Goal: Task Accomplishment & Management: Manage account settings

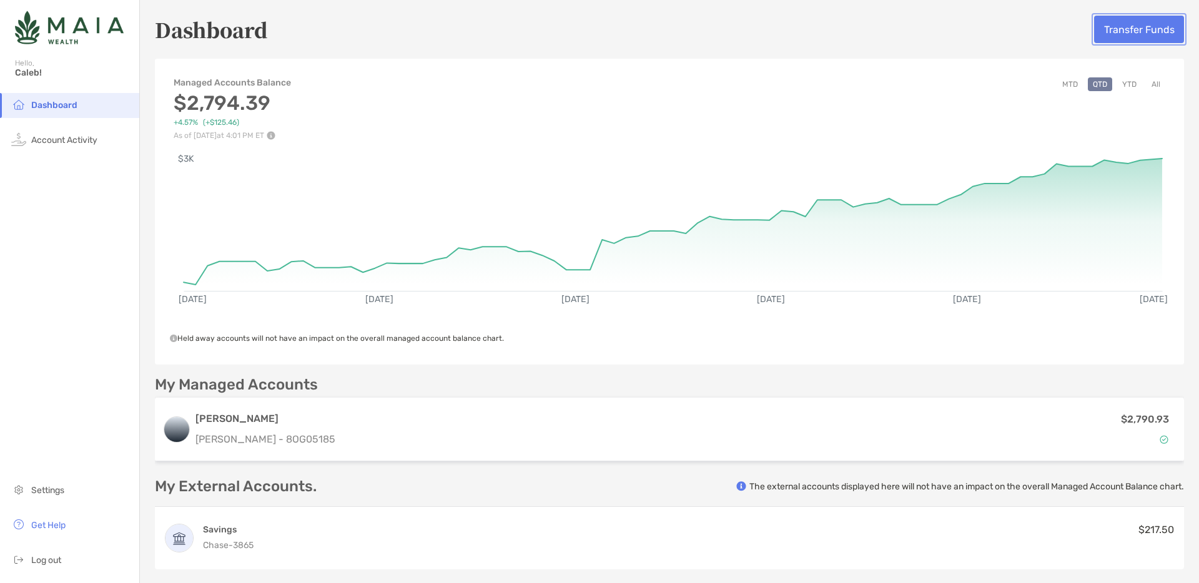
click at [1121, 22] on button "Transfer Funds" at bounding box center [1139, 29] width 90 height 27
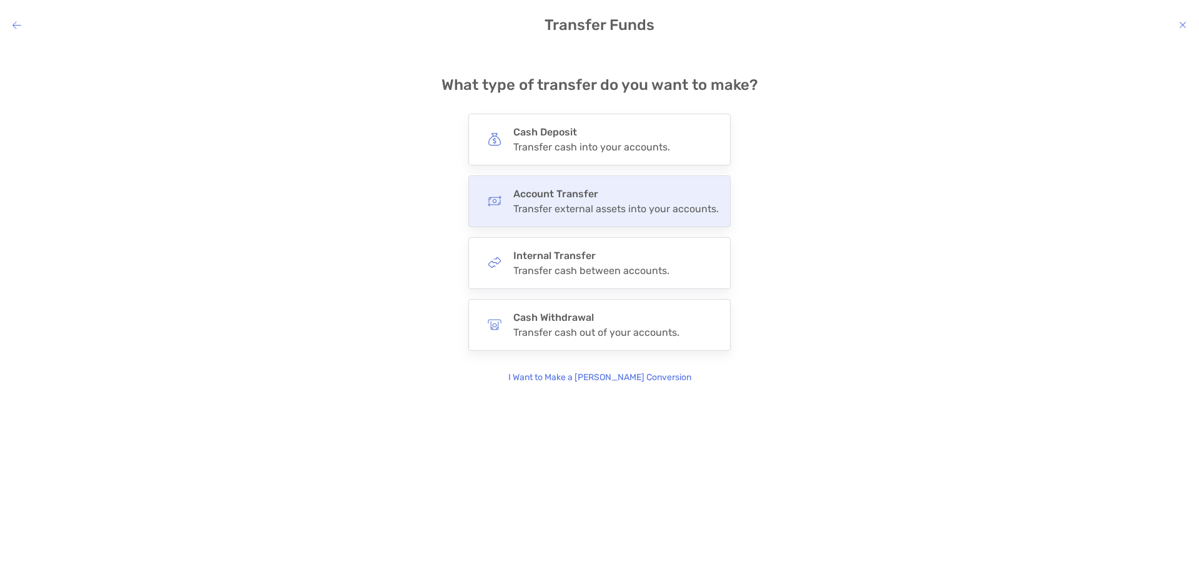
click at [565, 206] on div "Transfer external assets into your accounts." at bounding box center [616, 209] width 206 height 12
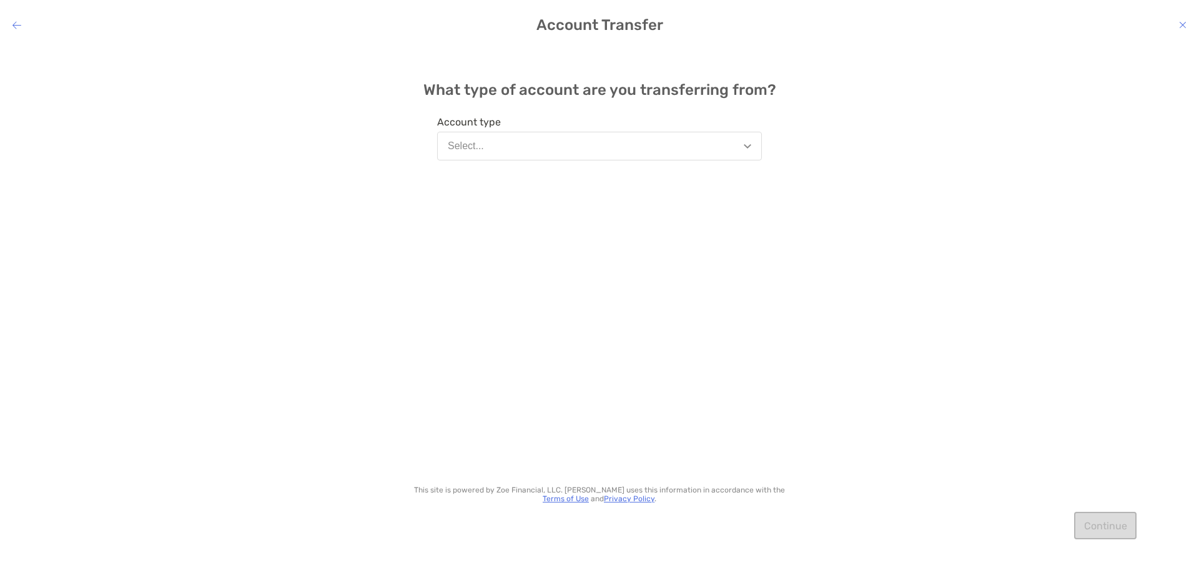
click at [582, 144] on button "Select..." at bounding box center [599, 146] width 325 height 29
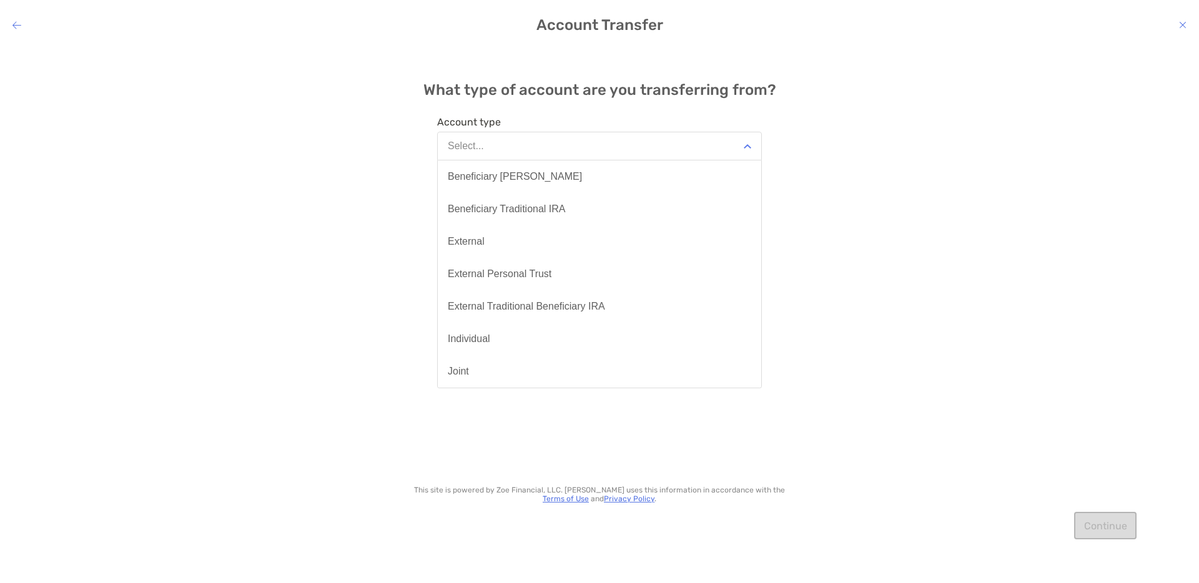
click at [12, 26] on icon "modal" at bounding box center [16, 25] width 9 height 10
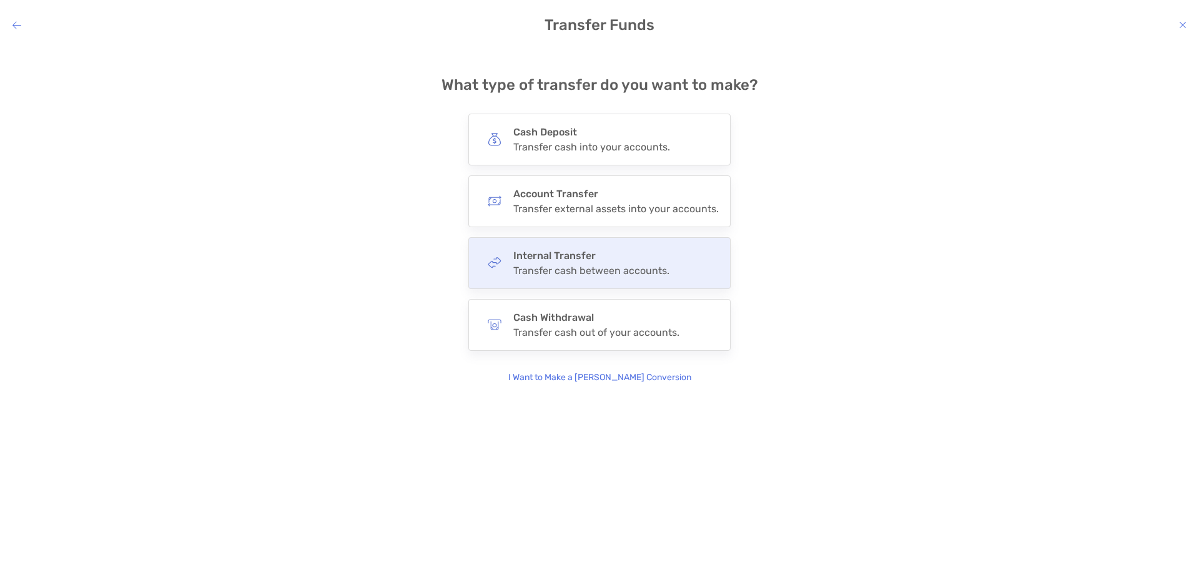
click at [538, 279] on div "Internal Transfer Transfer cash between accounts." at bounding box center [600, 263] width 262 height 52
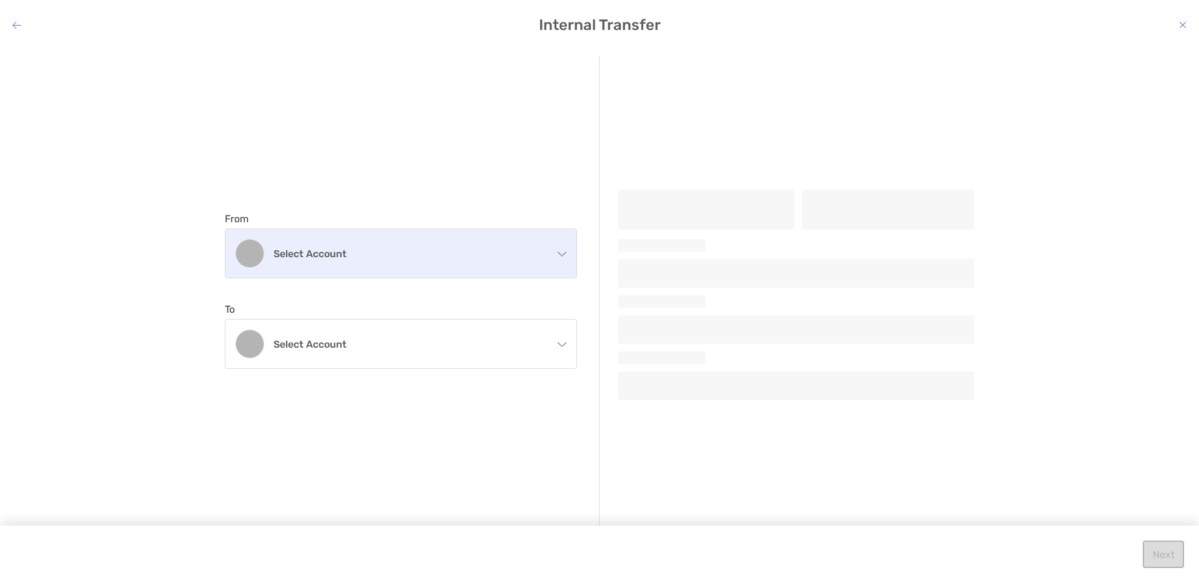
click at [525, 268] on div "Select account" at bounding box center [401, 253] width 351 height 49
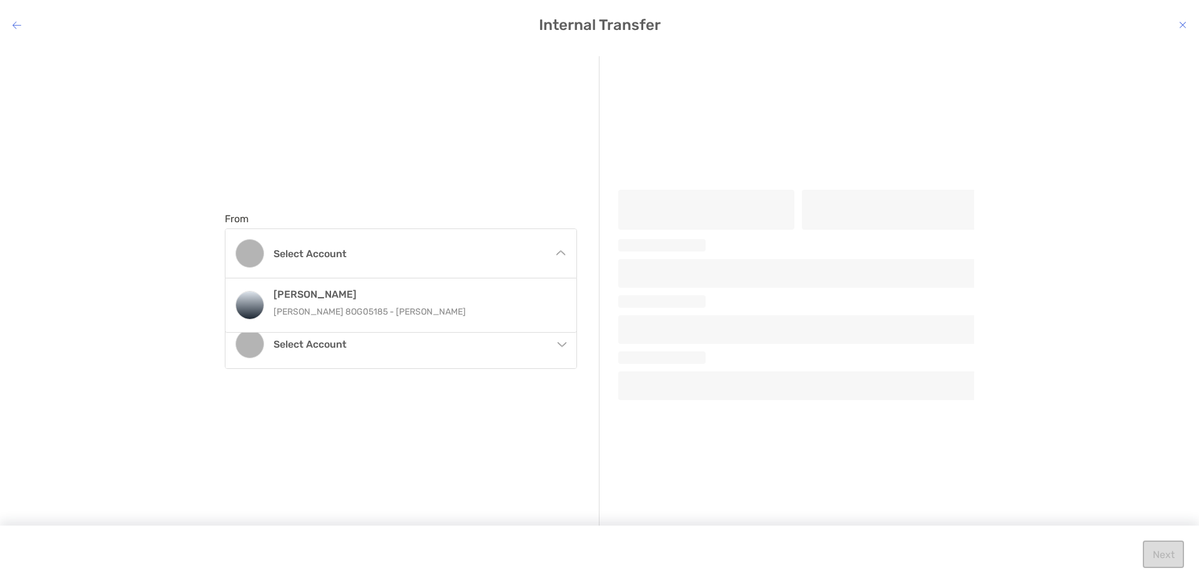
drag, startPoint x: 157, startPoint y: 96, endPoint x: 0, endPoint y: 9, distance: 179.2
click at [140, 91] on div "From Select account [PERSON_NAME] [PERSON_NAME] 8OG05185 - [PERSON_NAME] To Sel…" at bounding box center [599, 305] width 1179 height 499
click at [13, 24] on icon "modal" at bounding box center [16, 25] width 9 height 10
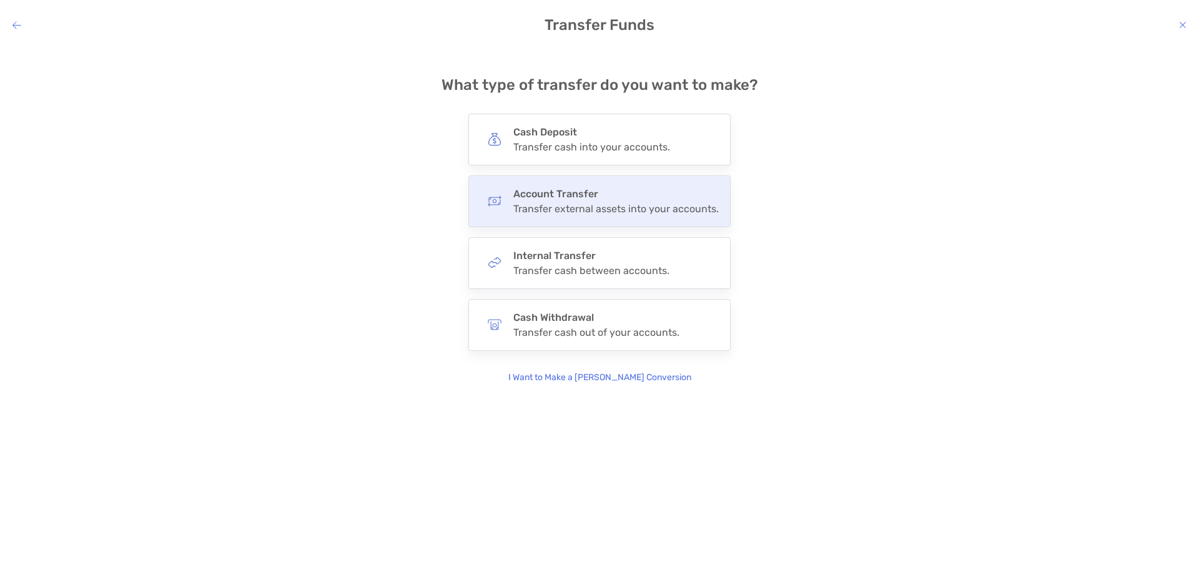
click at [660, 194] on h4 "Account Transfer" at bounding box center [616, 194] width 206 height 12
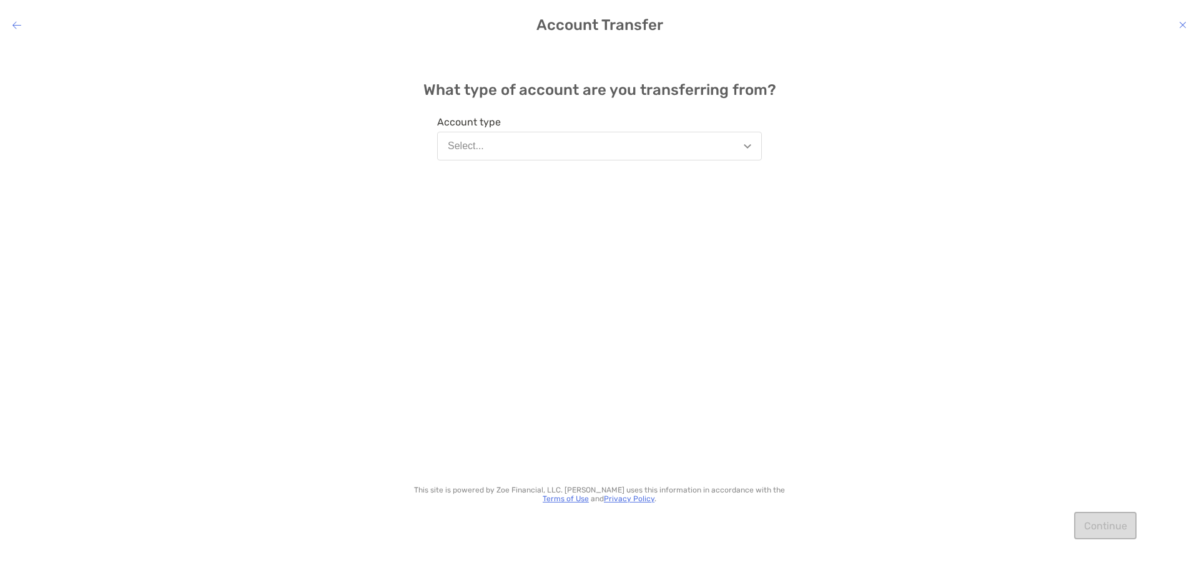
click at [582, 151] on button "Select..." at bounding box center [599, 146] width 325 height 29
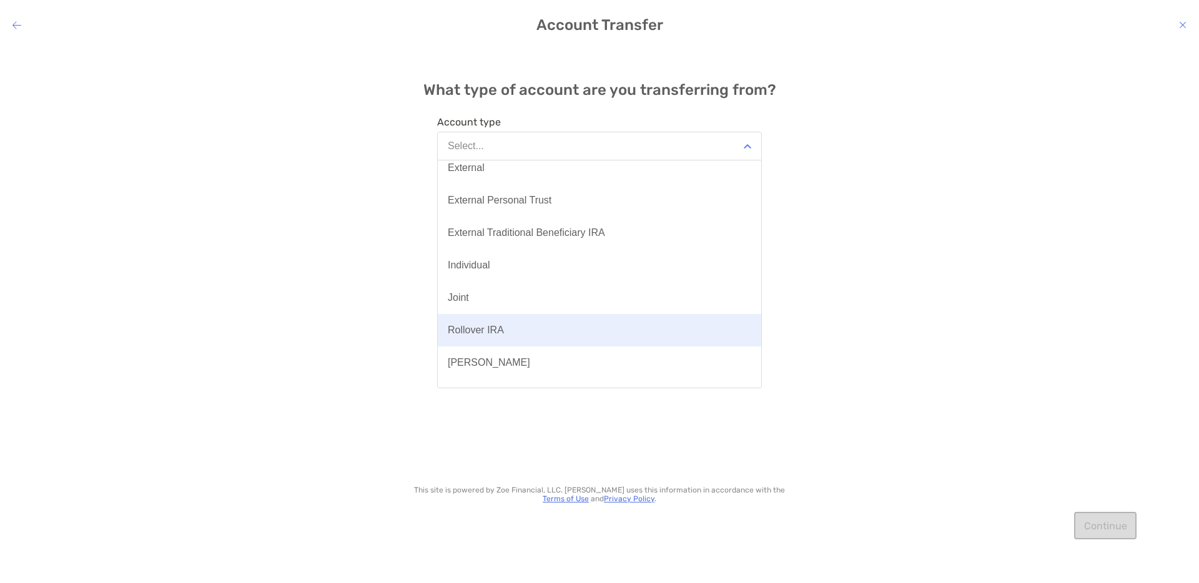
scroll to position [118, 0]
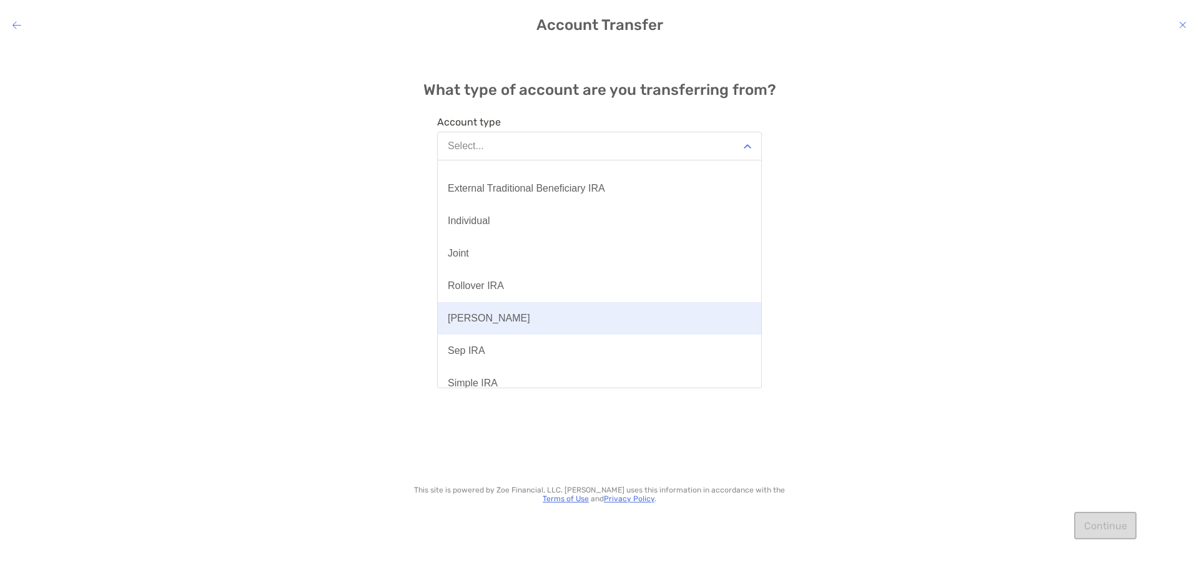
click at [502, 327] on button "[PERSON_NAME]" at bounding box center [600, 318] width 324 height 32
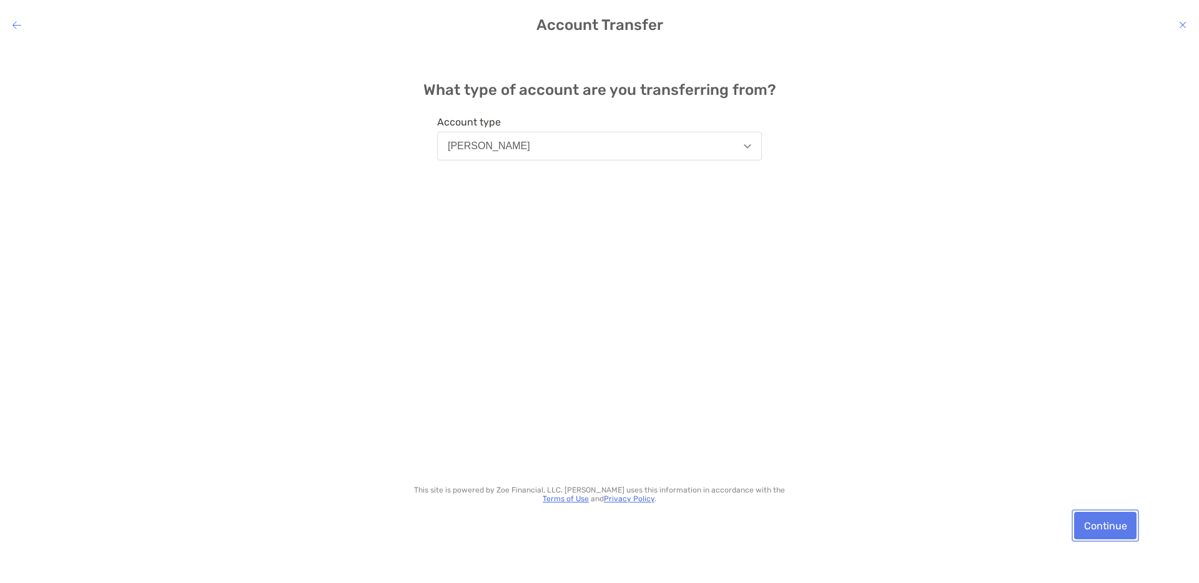
click at [1113, 532] on button "Continue" at bounding box center [1105, 525] width 62 height 27
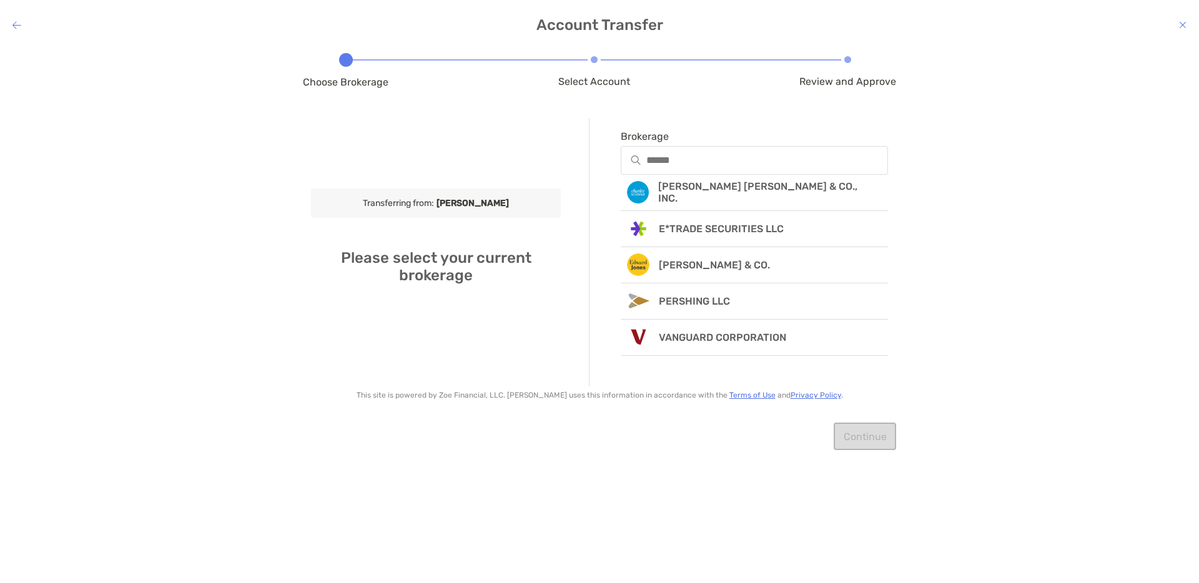
click at [13, 34] on div "Account Transfer Choose Brokerage Select Account Review and Approve Transferrin…" at bounding box center [599, 291] width 1199 height 583
click at [14, 25] on icon "modal" at bounding box center [16, 25] width 9 height 10
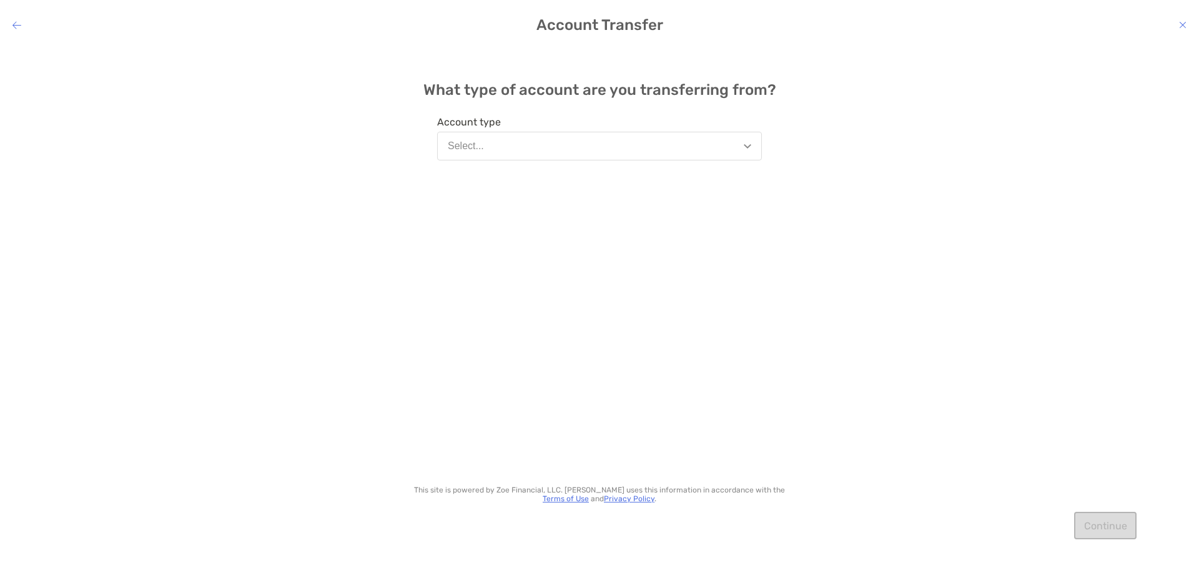
click at [14, 25] on icon "modal" at bounding box center [16, 25] width 9 height 10
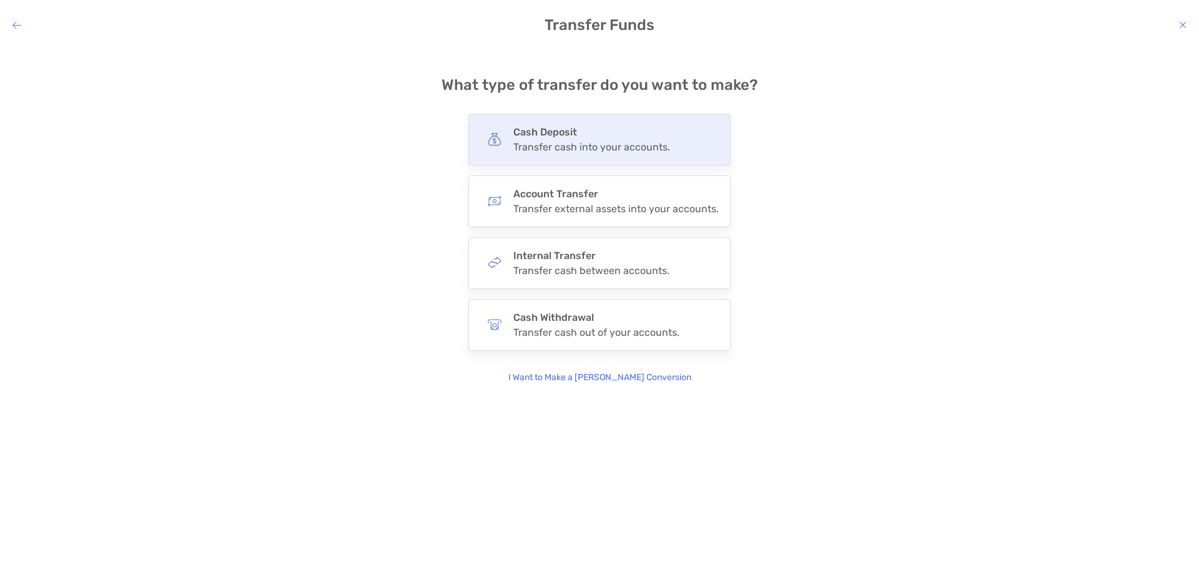
click at [531, 154] on div "Cash Deposit Transfer cash into your accounts." at bounding box center [600, 140] width 262 height 52
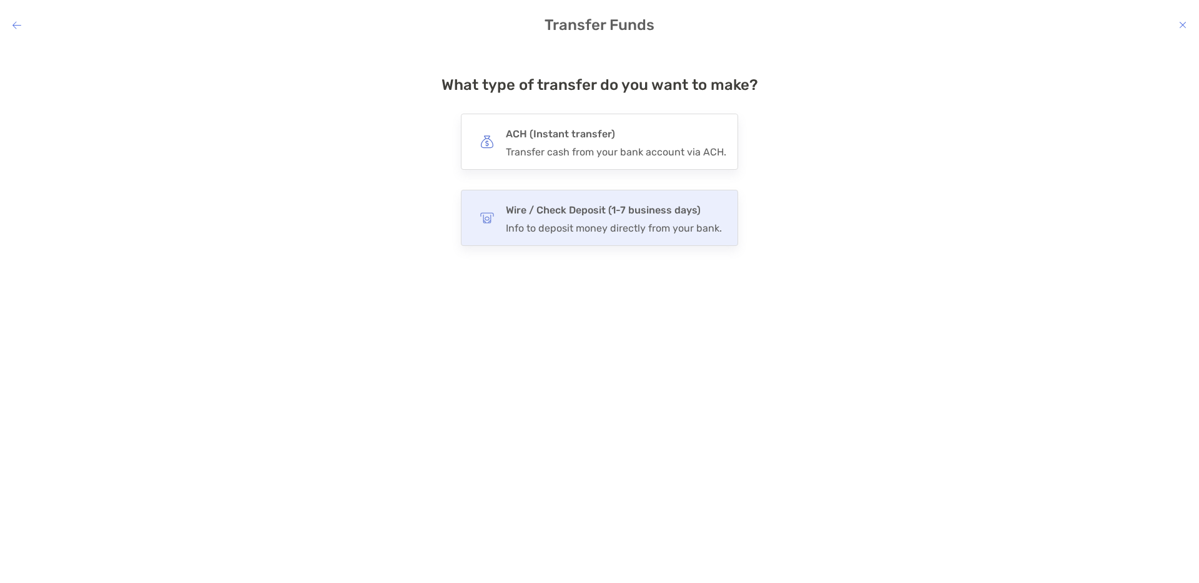
click at [530, 216] on h4 "Wire / Check Deposit (1-7 business days)" at bounding box center [614, 210] width 216 height 17
click at [0, 0] on input "****" at bounding box center [0, 0] width 0 height 0
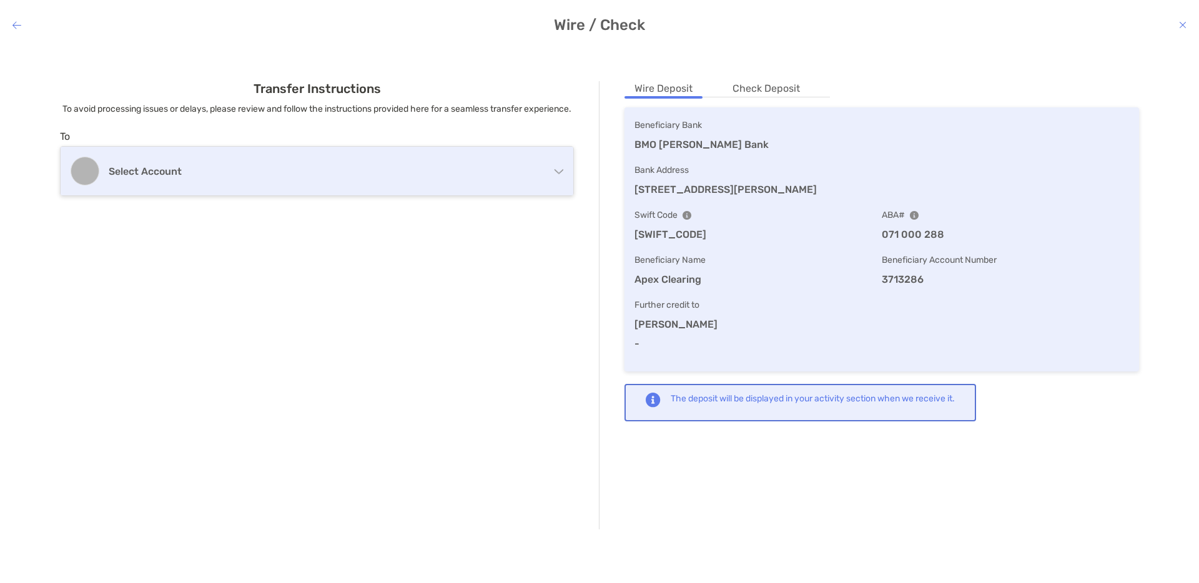
click at [528, 196] on div "Select account" at bounding box center [317, 171] width 513 height 49
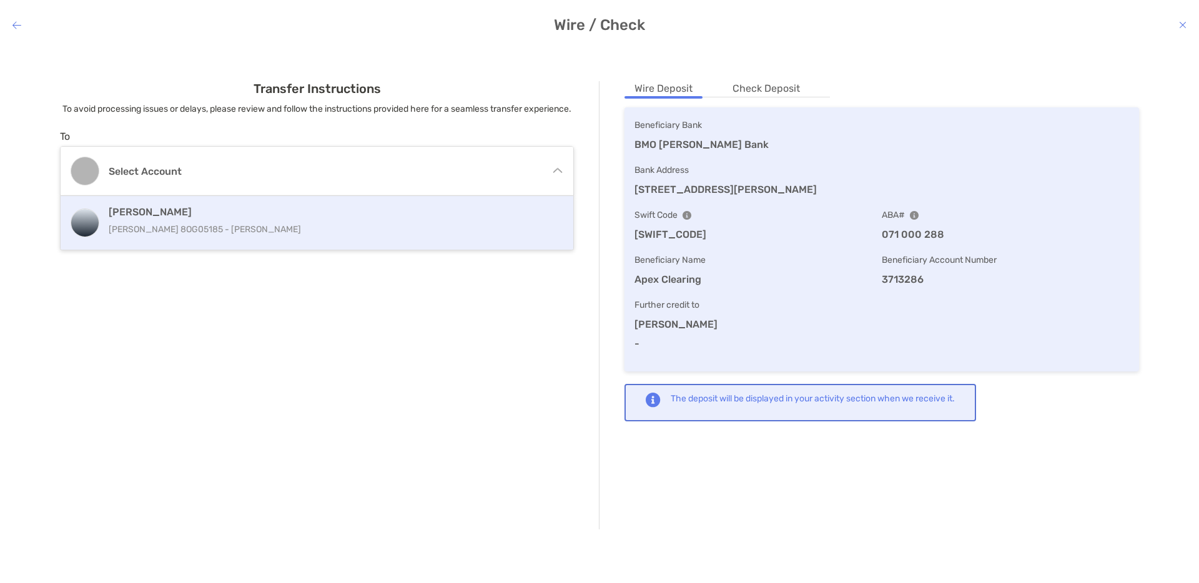
click at [450, 237] on p "[PERSON_NAME] 8OG05185 - [PERSON_NAME]" at bounding box center [318, 230] width 419 height 16
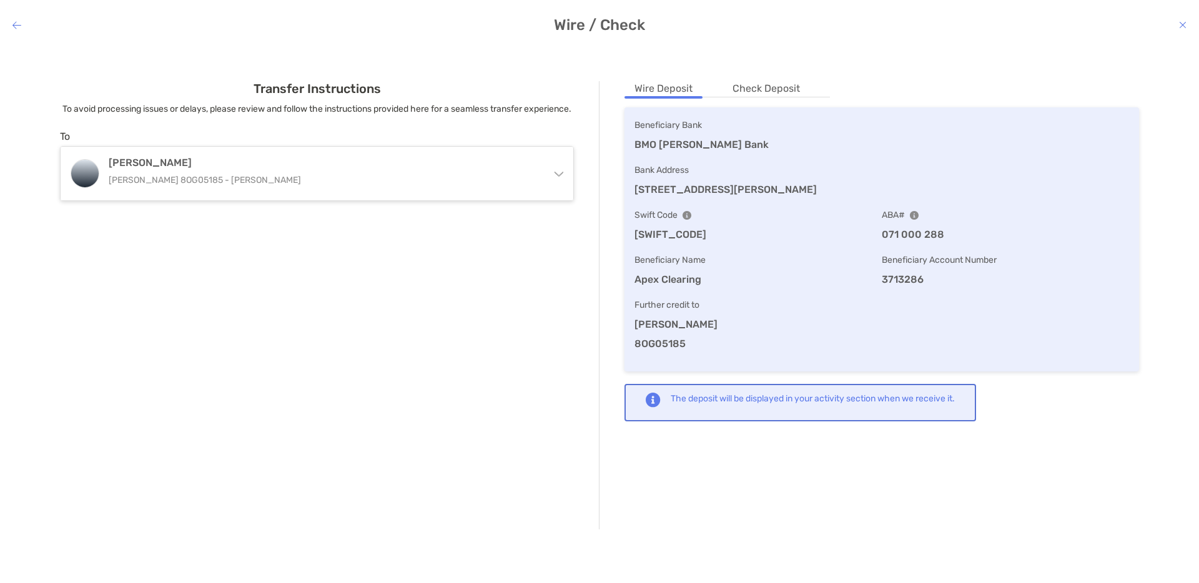
click at [21, 32] on h4 "Wire / Check" at bounding box center [599, 24] width 1199 height 17
click at [17, 28] on icon "modal" at bounding box center [16, 25] width 9 height 10
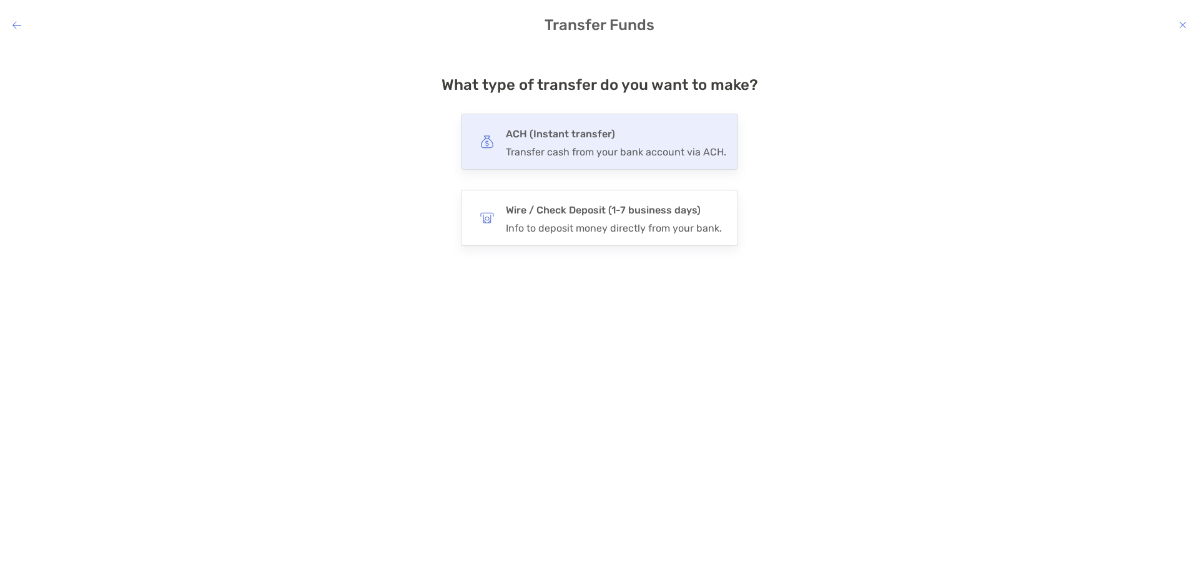
click at [533, 146] on div "Transfer cash from your bank account via ACH." at bounding box center [616, 152] width 221 height 12
click at [0, 0] on input "***" at bounding box center [0, 0] width 0 height 0
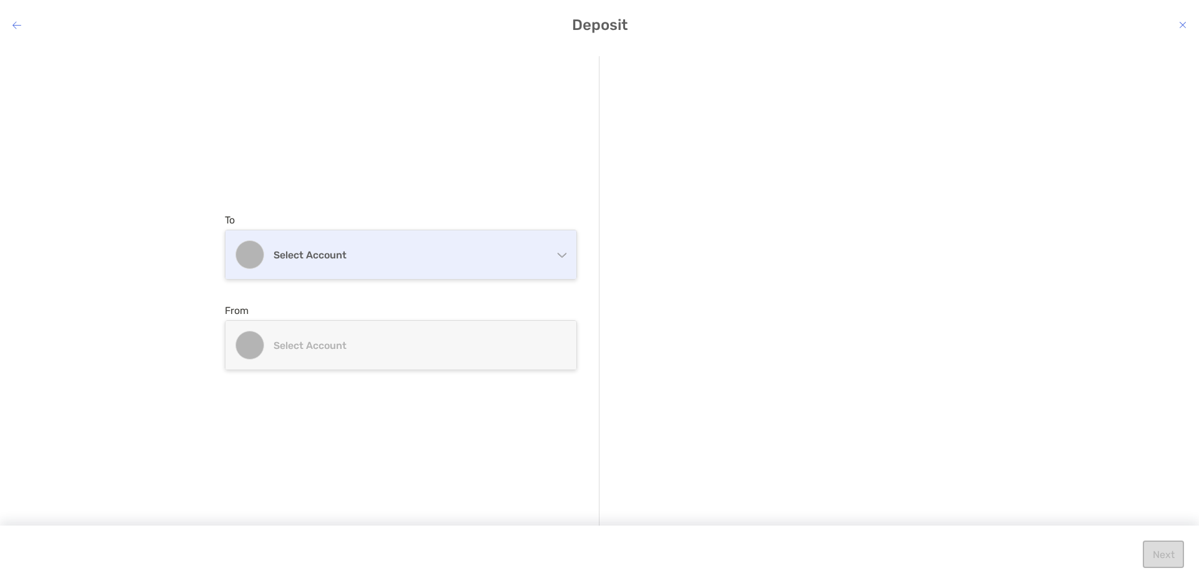
click at [468, 265] on div "Select account" at bounding box center [401, 255] width 351 height 49
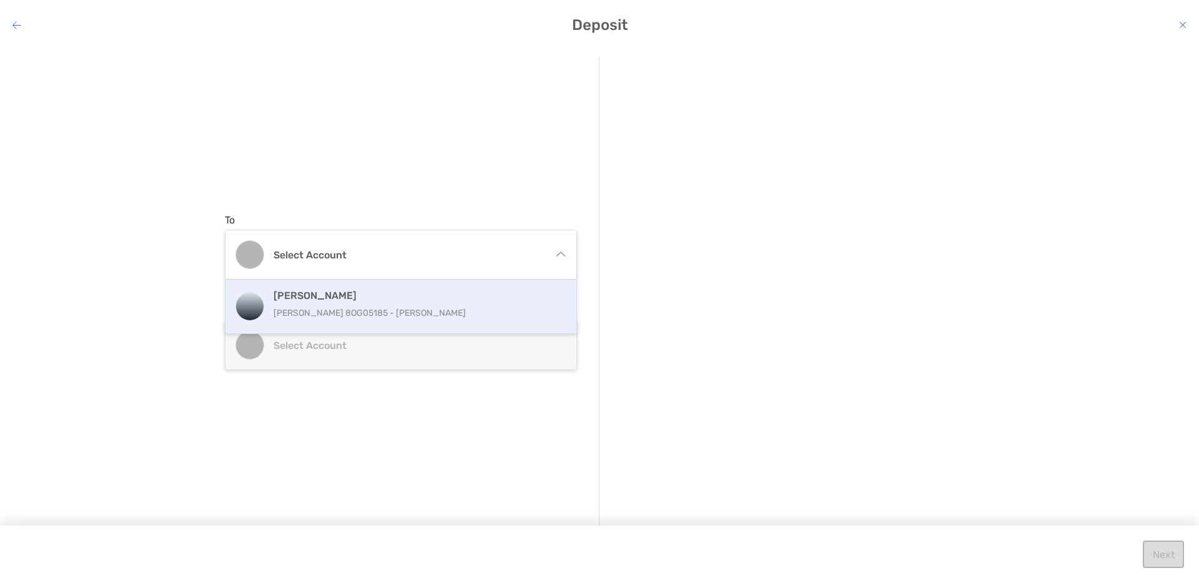
click at [420, 311] on p "[PERSON_NAME] 8OG05185 - [PERSON_NAME]" at bounding box center [415, 313] width 282 height 16
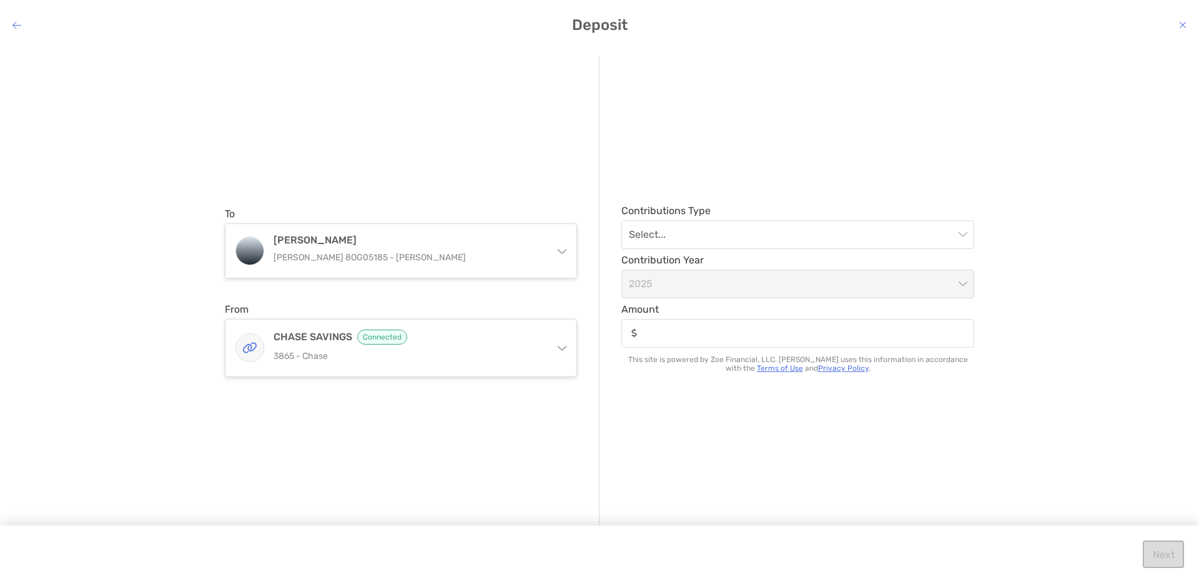
click at [563, 349] on icon "modal" at bounding box center [562, 346] width 10 height 10
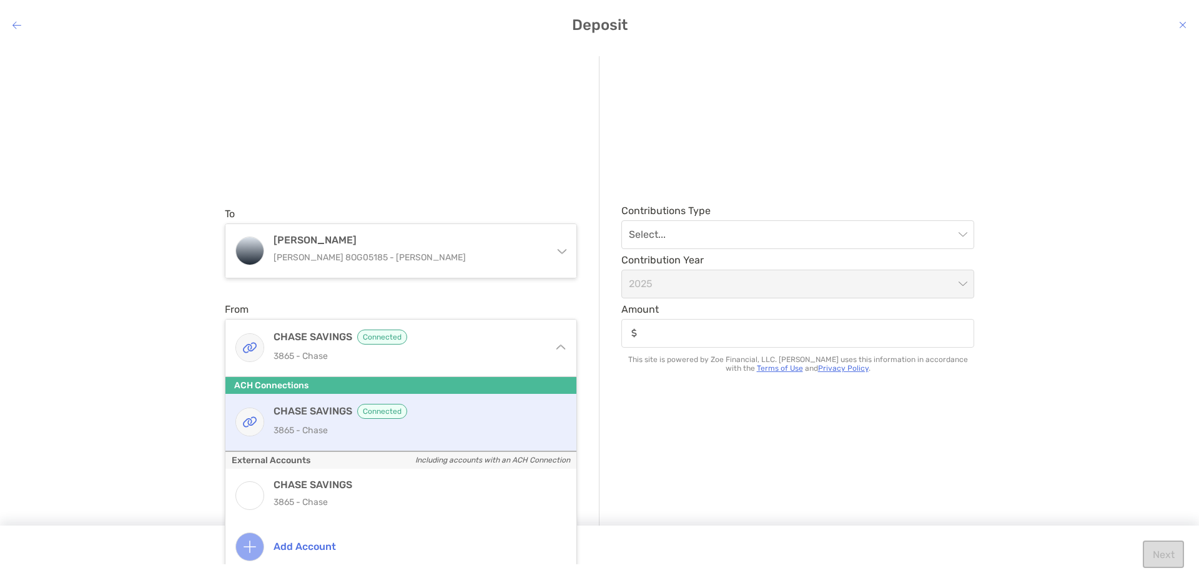
click at [655, 452] on div "Contributions Type Select... Contribution Year [DATE] Amount This site is power…" at bounding box center [787, 292] width 375 height 472
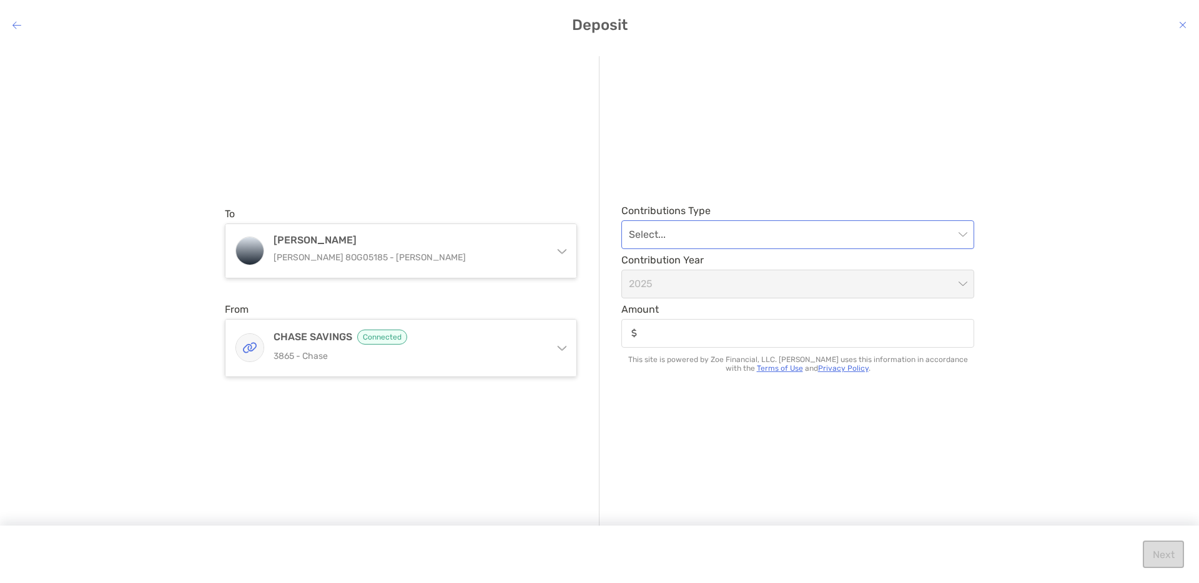
click at [722, 224] on input "modal" at bounding box center [791, 234] width 325 height 27
click at [681, 270] on div "Regular" at bounding box center [798, 268] width 333 height 16
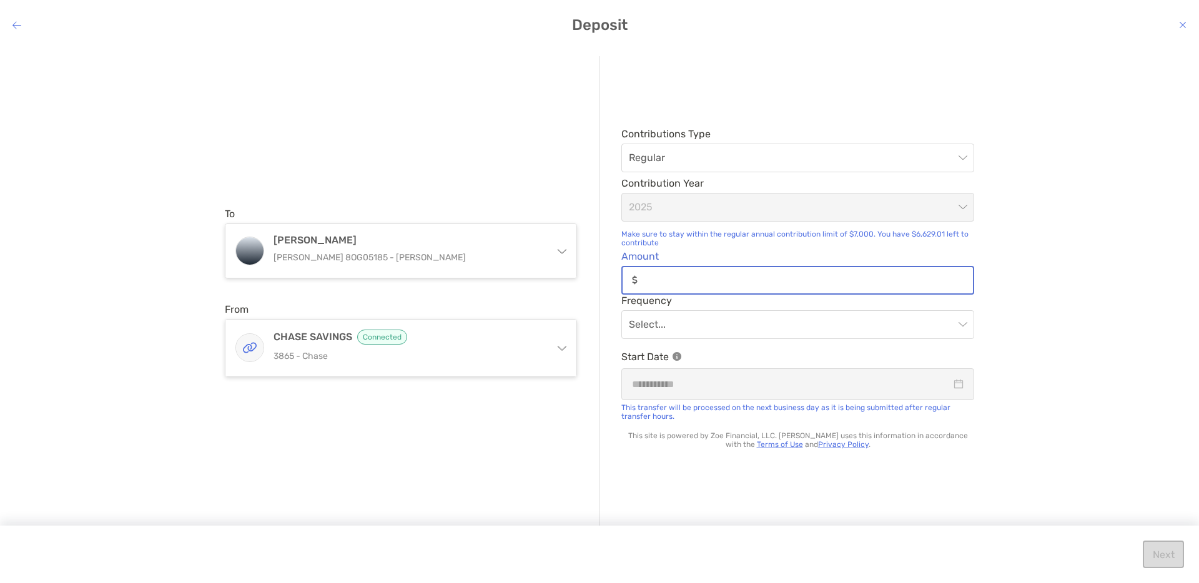
click at [655, 277] on input "Amount" at bounding box center [808, 280] width 330 height 11
type input "**"
click at [718, 327] on input "modal" at bounding box center [791, 324] width 325 height 27
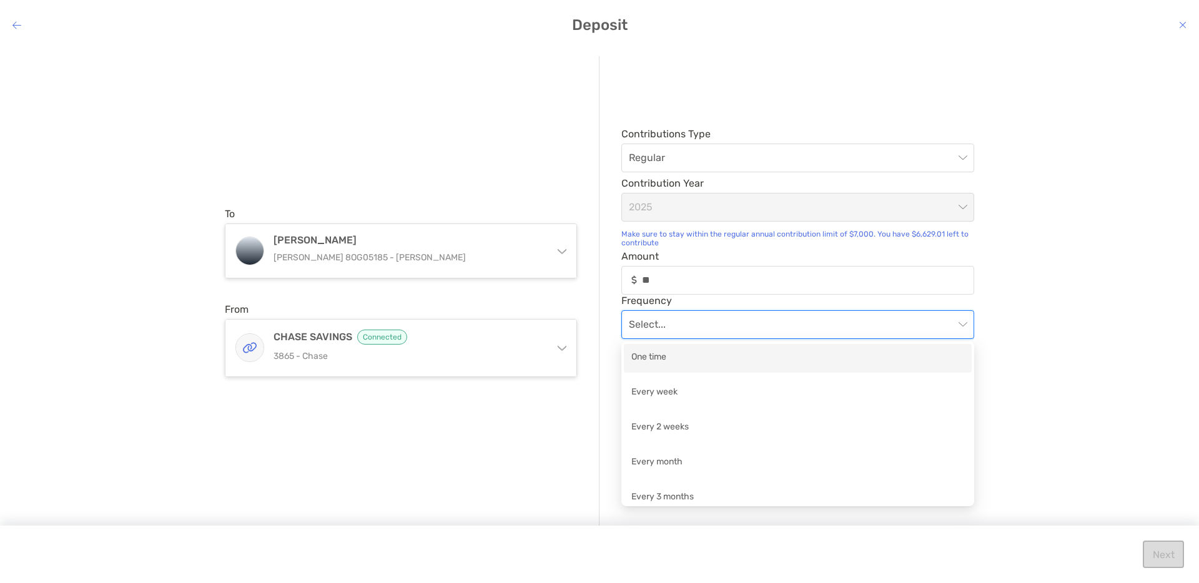
click at [704, 349] on div "One time" at bounding box center [798, 358] width 348 height 29
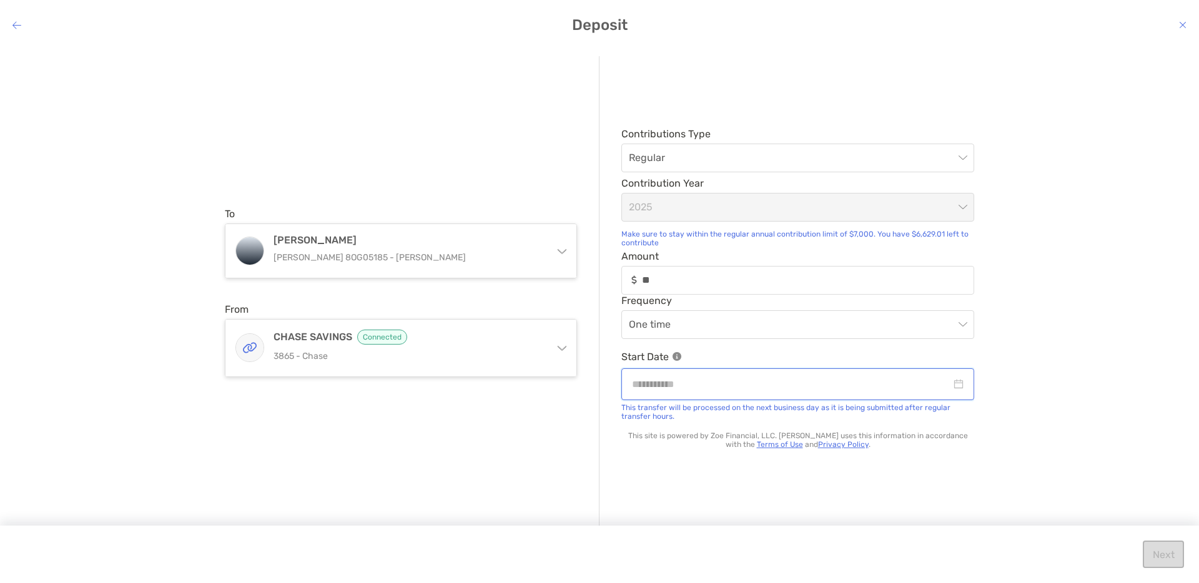
click at [720, 387] on input "modal" at bounding box center [791, 385] width 319 height 16
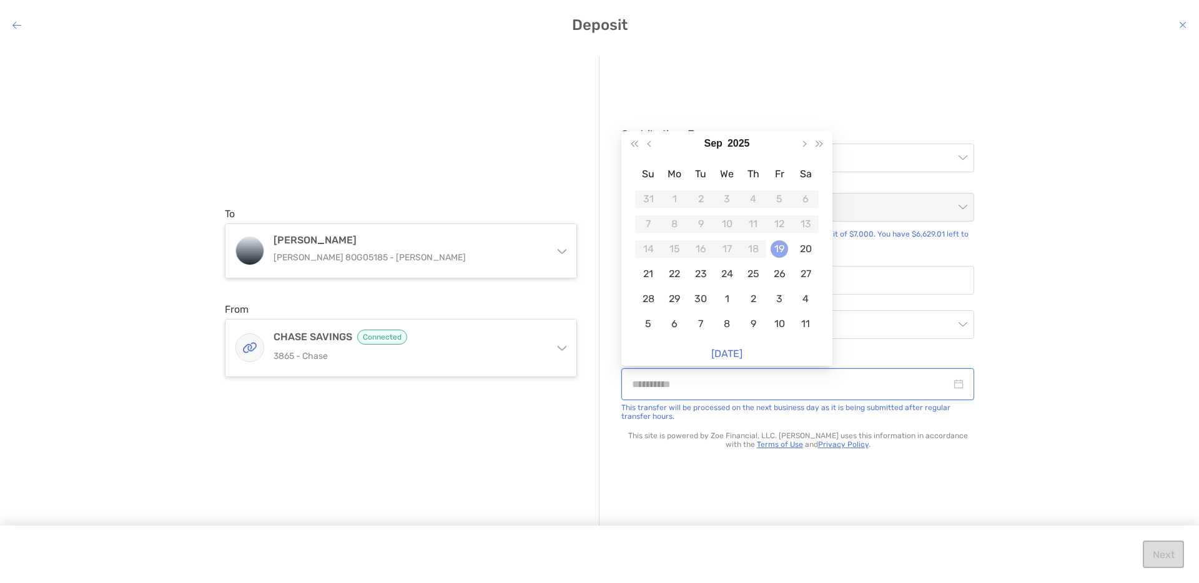
type input "**********"
click at [776, 250] on div "19" at bounding box center [779, 249] width 17 height 17
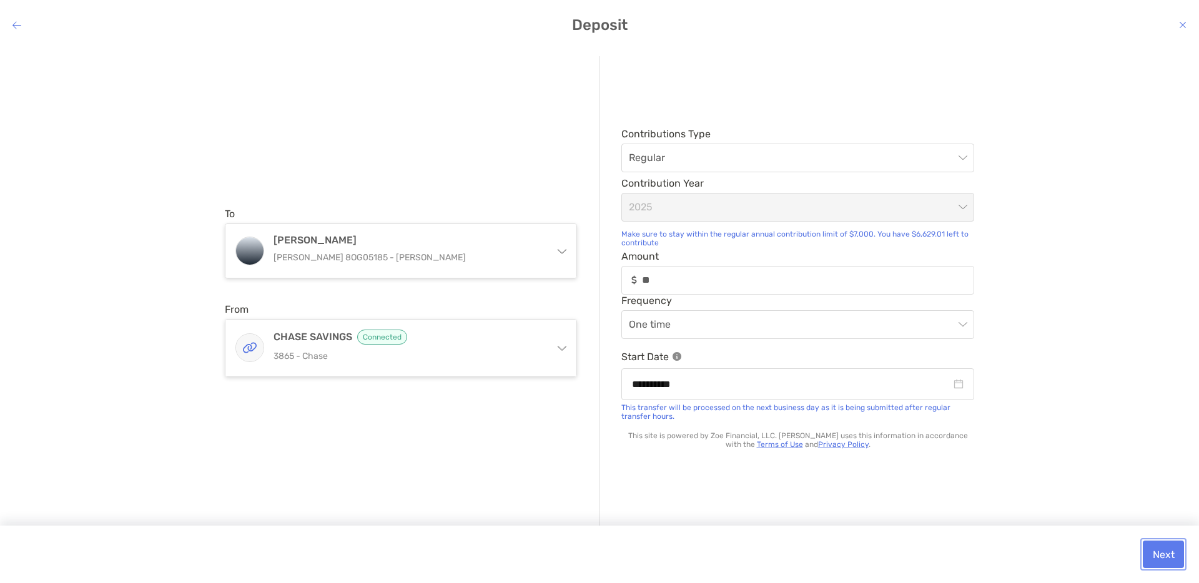
click at [1170, 558] on button "Next" at bounding box center [1163, 554] width 41 height 27
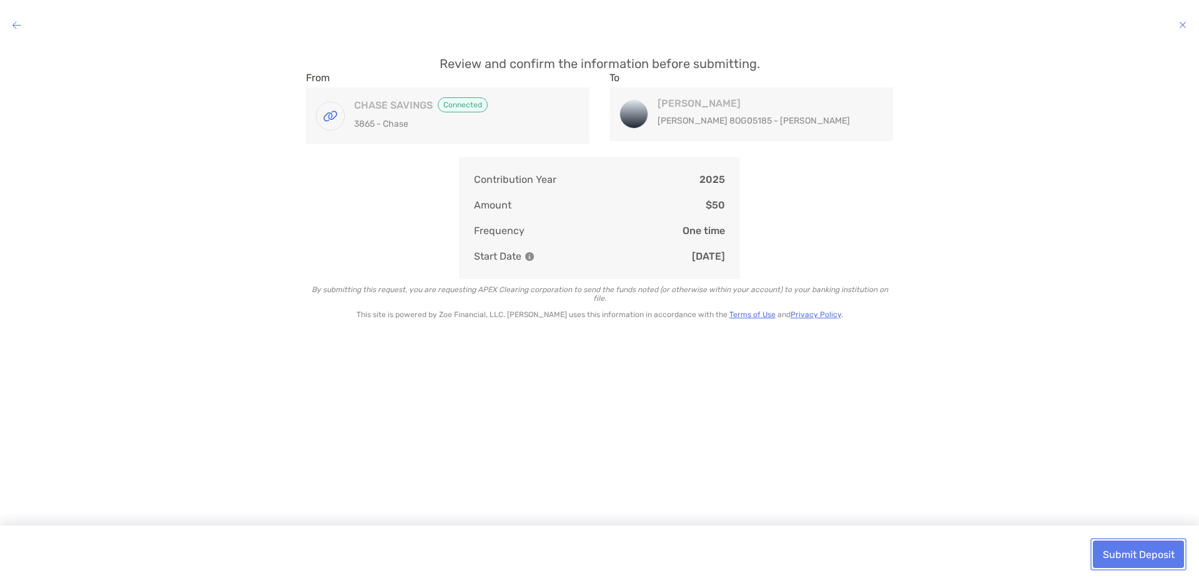
click at [1165, 553] on button "Submit Deposit" at bounding box center [1138, 554] width 91 height 27
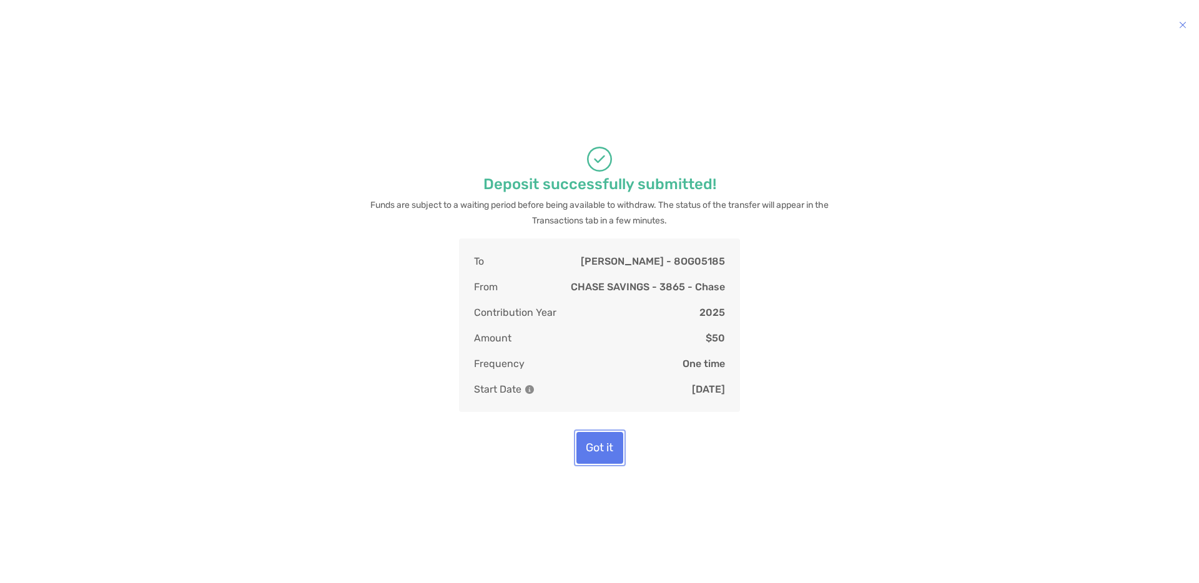
click at [597, 450] on button "Got it" at bounding box center [600, 448] width 47 height 32
